Goal: Find specific page/section

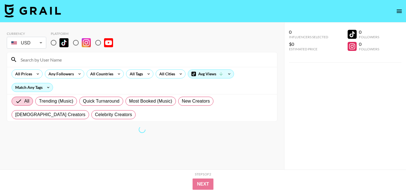
click at [52, 62] on input at bounding box center [145, 59] width 256 height 9
paste input "theharbinsisters"
type input "theharbinsisters"
click at [56, 42] on input "radio" at bounding box center [54, 43] width 12 height 12
radio input "true"
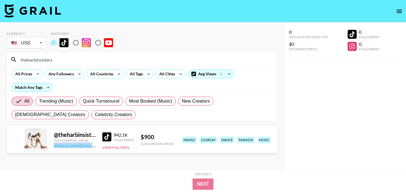
drag, startPoint x: 51, startPoint y: 145, endPoint x: 86, endPoint y: 145, distance: 34.7
click at [86, 145] on div "@ theharbinsisters United States carly@grail-talent.com 942.1K Followers View F…" at bounding box center [142, 140] width 271 height 27
copy link "carly@grail-talent.com"
click at [77, 146] on link "carly@grail-talent.com" at bounding box center [95, 145] width 83 height 5
